Goal: Browse casually

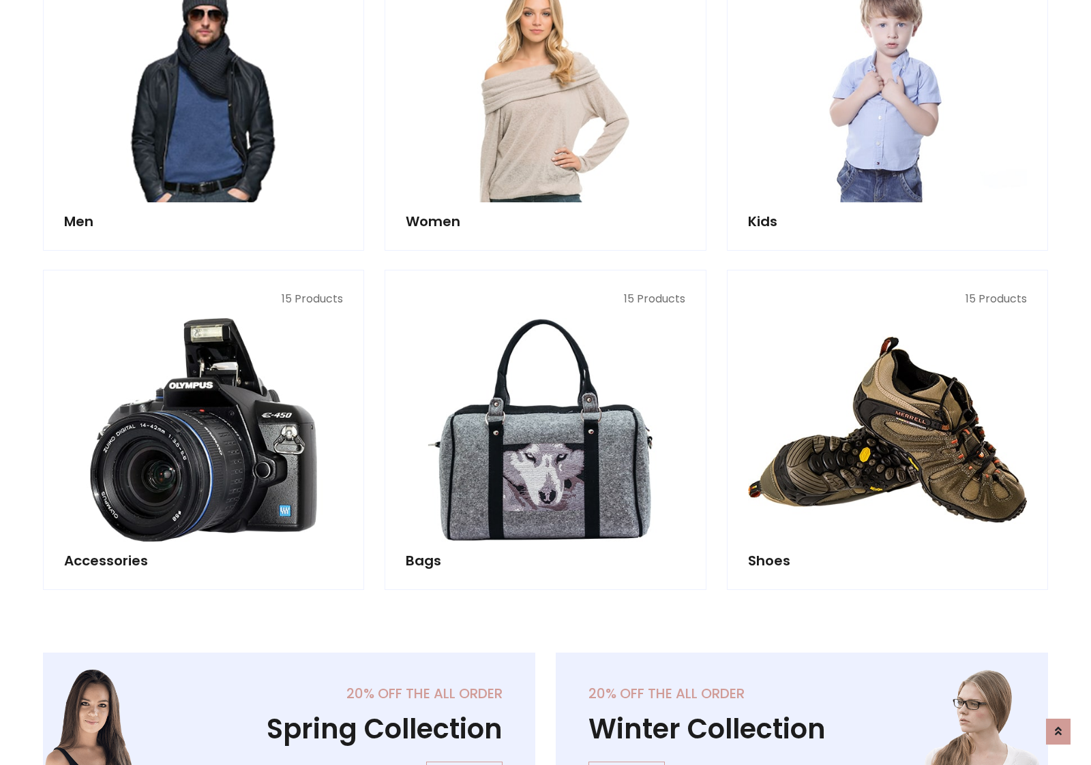
scroll to position [456, 0]
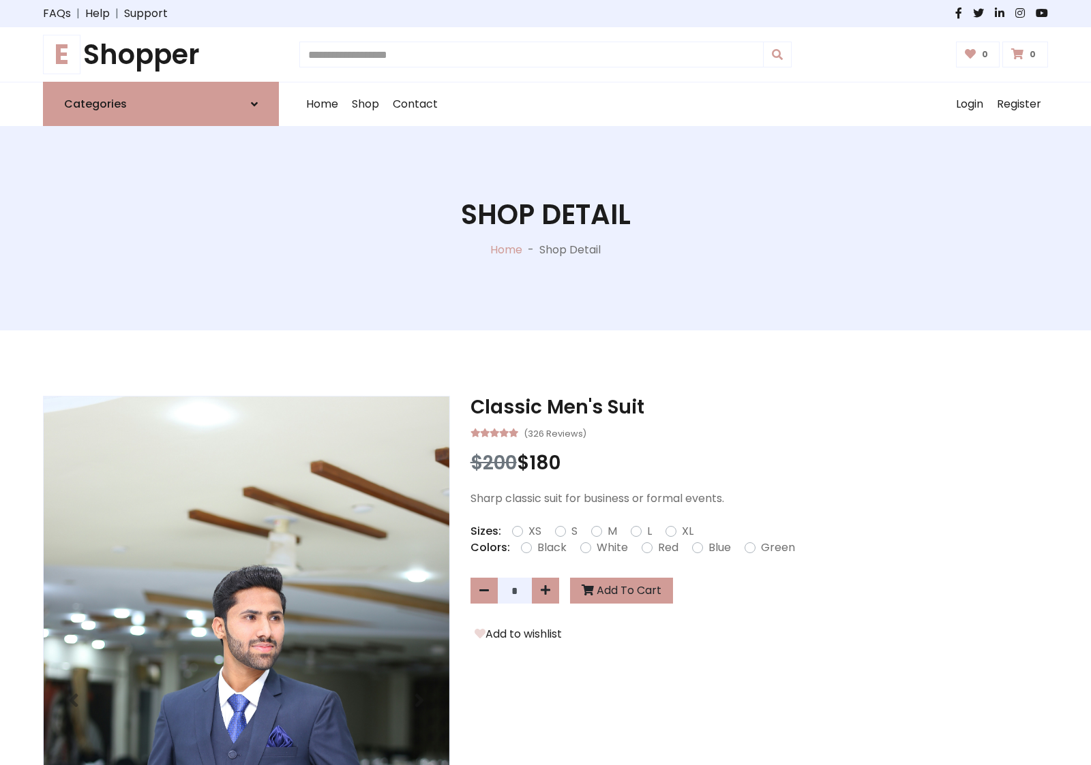
click at [161, 55] on h1 "E Shopper" at bounding box center [161, 54] width 236 height 33
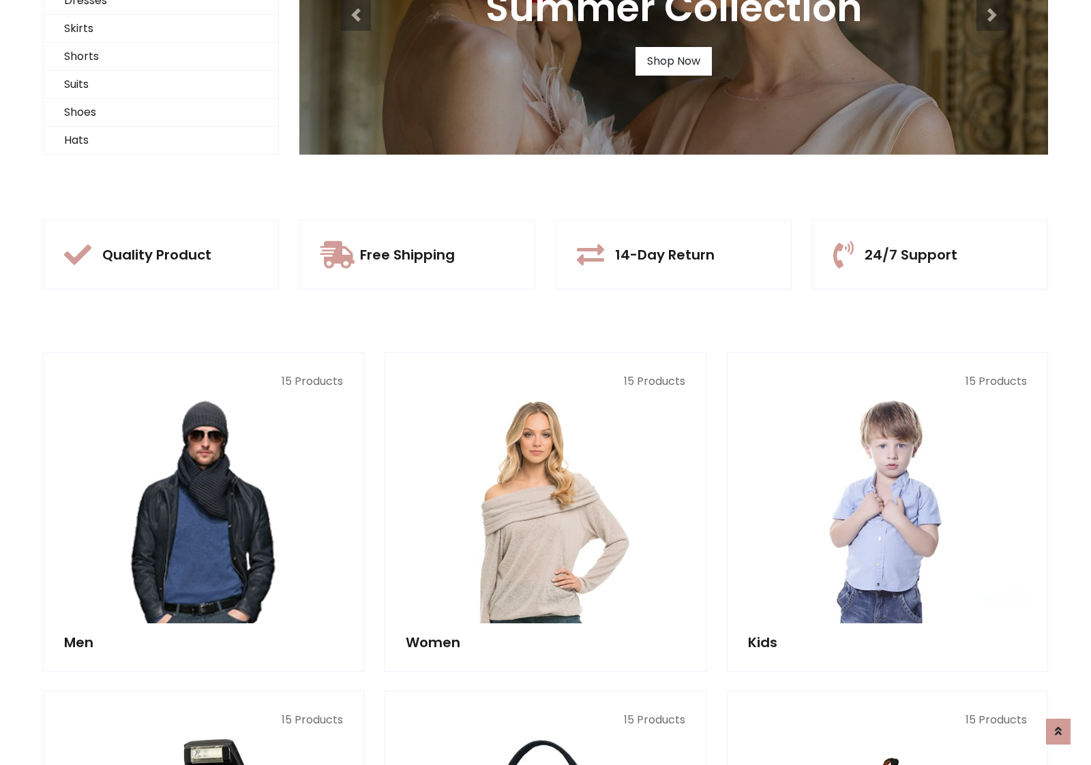
scroll to position [132, 0]
